Goal: Task Accomplishment & Management: Use online tool/utility

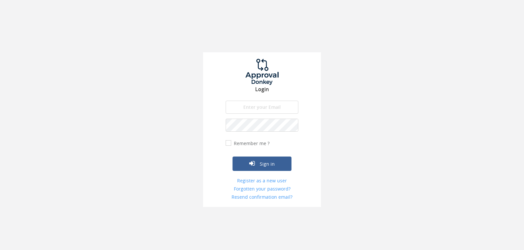
click at [245, 106] on input "email" at bounding box center [262, 107] width 73 height 13
type input "[EMAIL_ADDRESS][DOMAIN_NAME]"
click at [232, 157] on button "Sign in" at bounding box center [261, 164] width 59 height 14
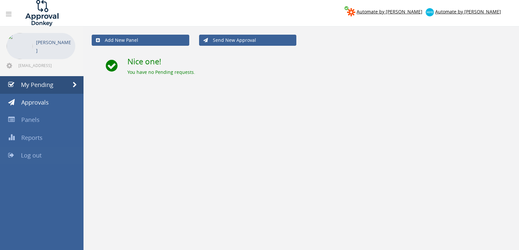
click at [41, 156] on span "Log out" at bounding box center [31, 156] width 21 height 8
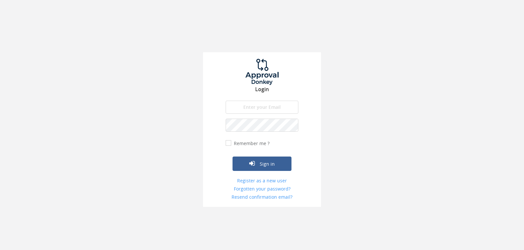
click at [259, 110] on input "email" at bounding box center [262, 107] width 73 height 13
type input "[EMAIL_ADDRESS][DOMAIN_NAME]"
click at [232, 157] on button "Sign in" at bounding box center [261, 164] width 59 height 14
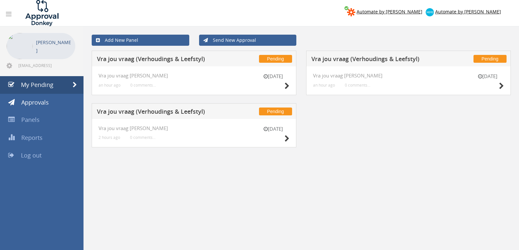
click at [282, 141] on div "[DATE]" at bounding box center [273, 135] width 33 height 19
click at [283, 139] on div "[DATE]" at bounding box center [273, 135] width 33 height 19
click at [288, 138] on icon at bounding box center [286, 139] width 5 height 7
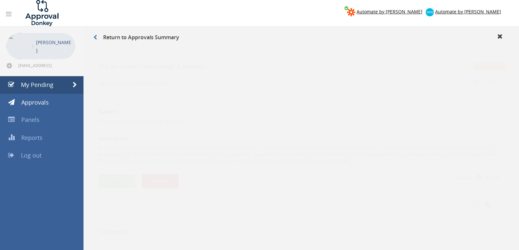
click at [110, 176] on button "Approve" at bounding box center [117, 175] width 37 height 14
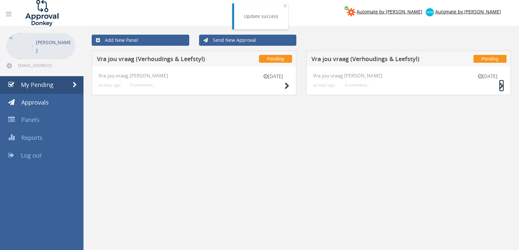
click at [502, 85] on icon at bounding box center [501, 86] width 5 height 7
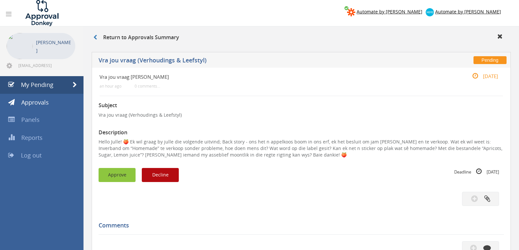
click at [127, 175] on button "Approve" at bounding box center [117, 175] width 37 height 14
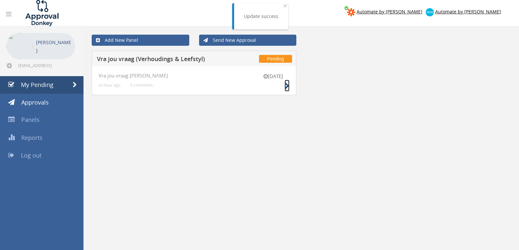
click at [286, 89] on icon at bounding box center [286, 86] width 5 height 7
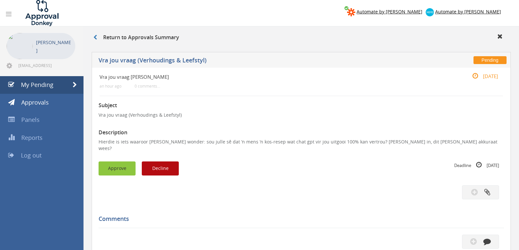
click at [109, 164] on button "Approve" at bounding box center [117, 169] width 37 height 14
